Goal: Transaction & Acquisition: Purchase product/service

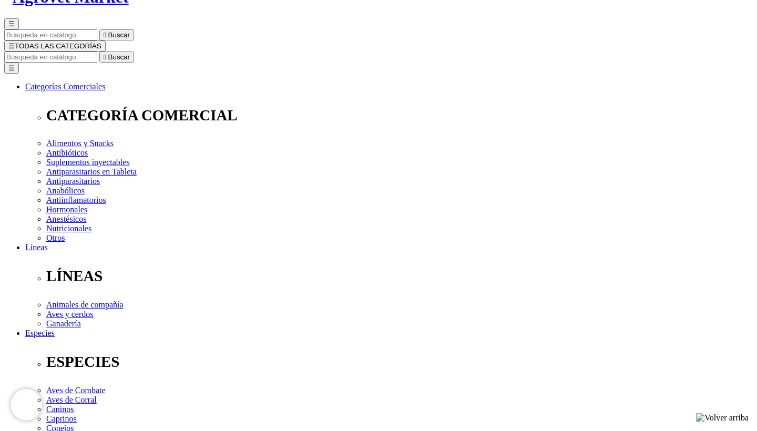
scroll to position [88, 0]
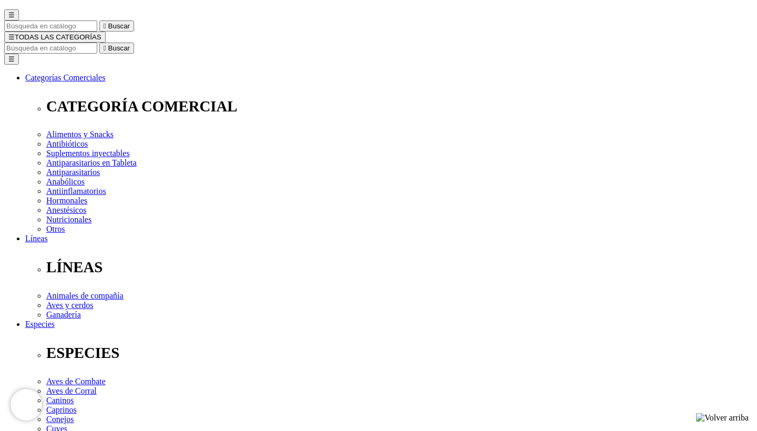
checkbox input "true"
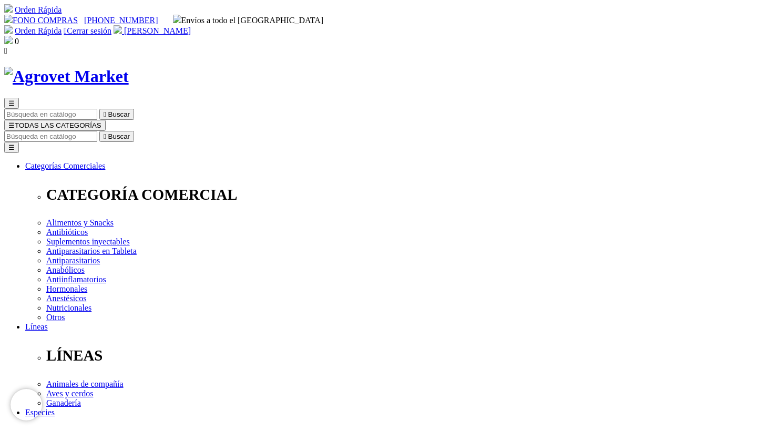
scroll to position [79, 0]
click at [97, 131] on input "Buscar" at bounding box center [50, 136] width 93 height 11
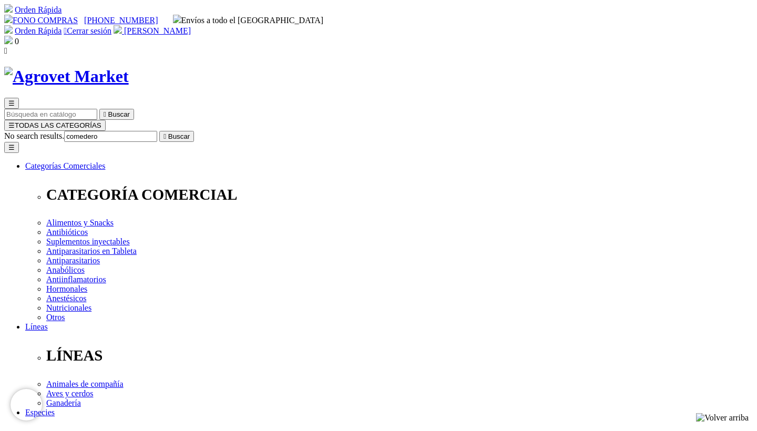
type input "comedero"
click at [194, 131] on button " Buscar" at bounding box center [176, 136] width 35 height 11
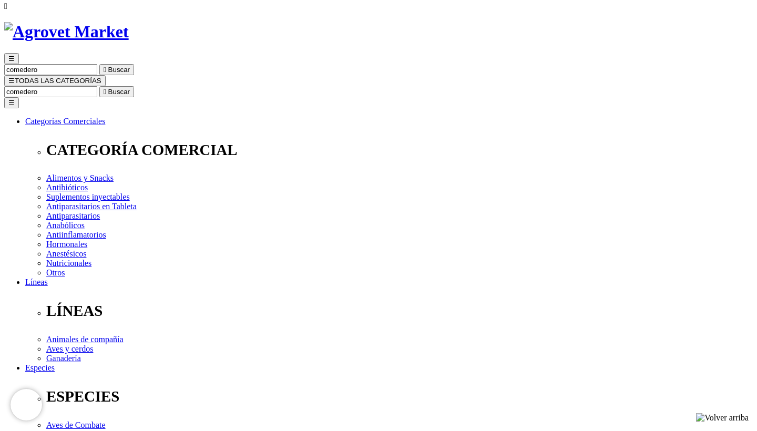
scroll to position [44, 0]
